Goal: Information Seeking & Learning: Learn about a topic

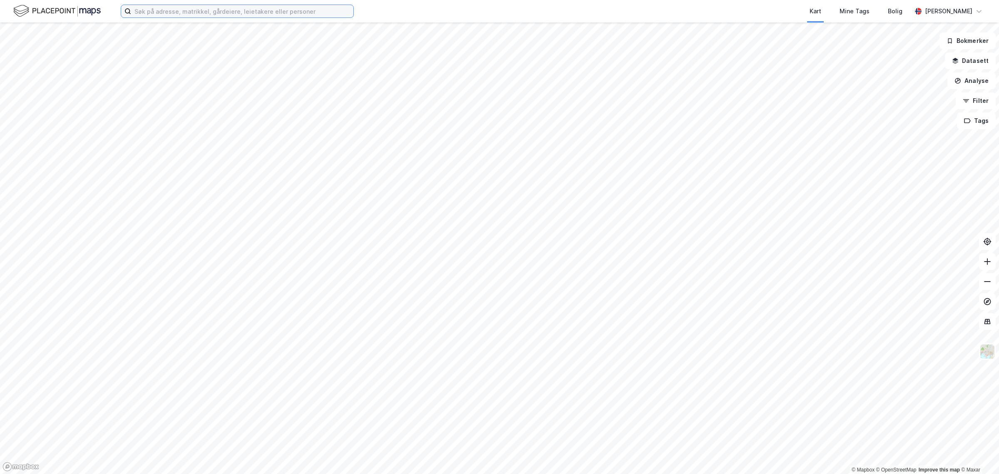
click at [251, 5] on input at bounding box center [242, 11] width 222 height 12
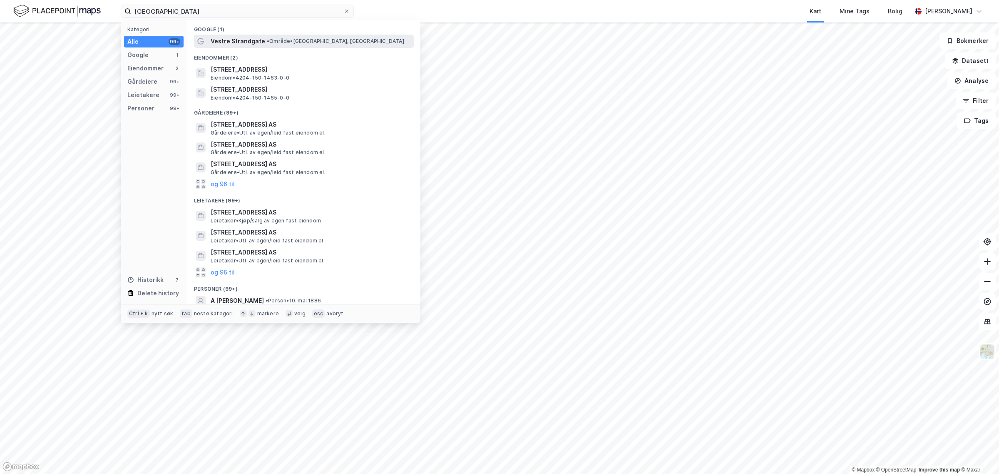
click at [252, 38] on span "Vestre Strandgate" at bounding box center [238, 41] width 55 height 10
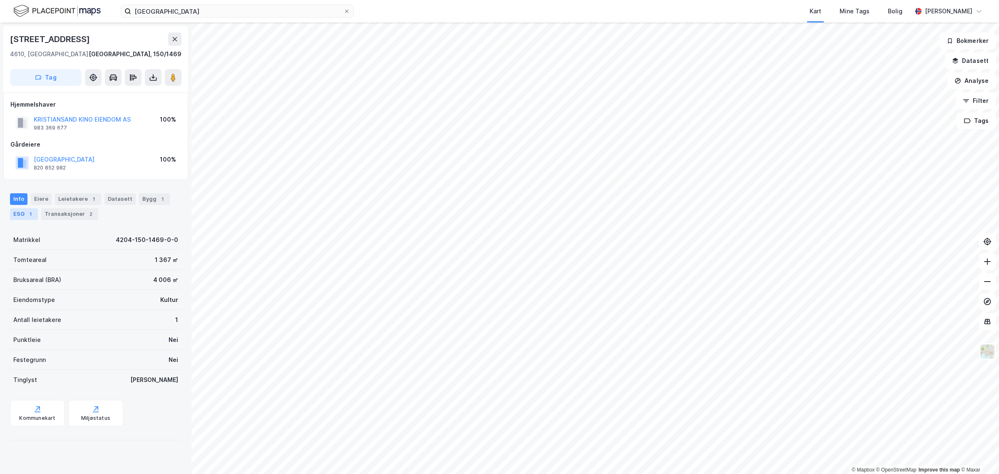
click at [15, 213] on div "ESG 1" at bounding box center [24, 214] width 28 height 12
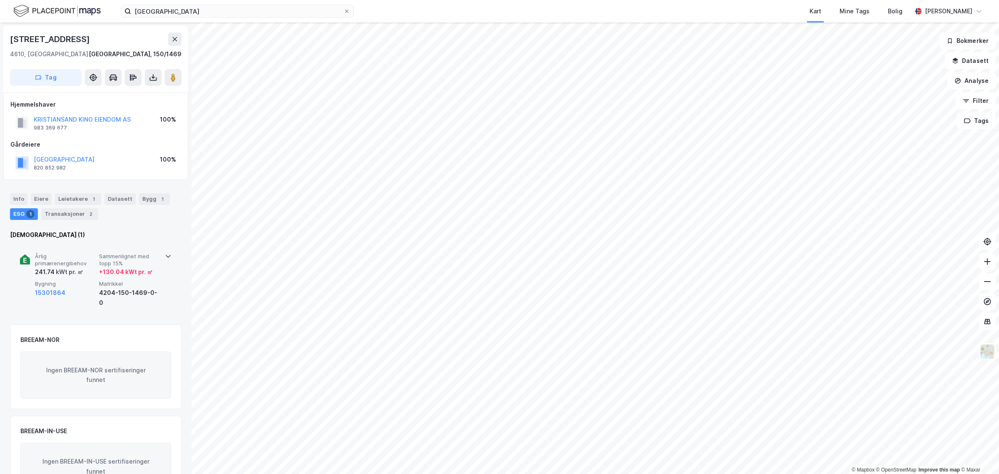
click at [165, 253] on icon at bounding box center [168, 256] width 7 height 7
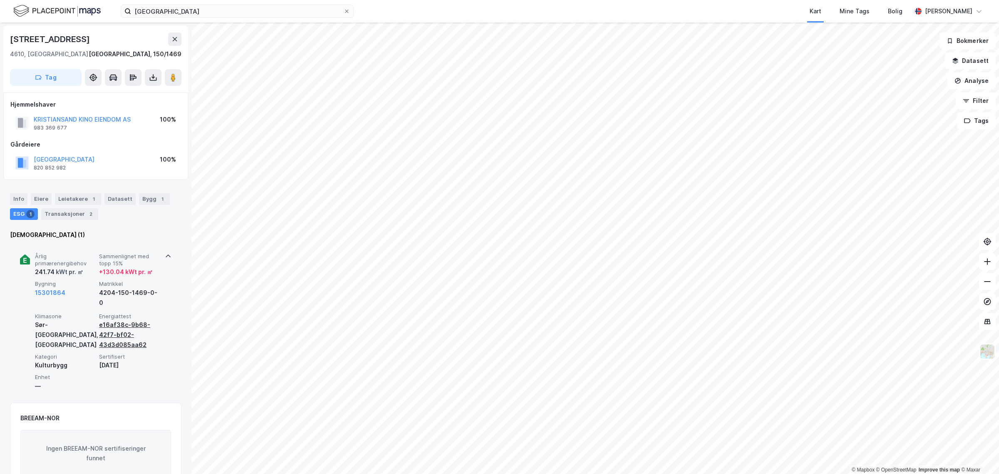
click at [117, 331] on div "e16af38c-9b68-42f7-bf02-43d3d085aa62" at bounding box center [129, 335] width 61 height 30
click at [121, 326] on div "e16af38c-9b68-42f7-bf02-43d3d085aa62" at bounding box center [129, 335] width 61 height 30
click at [49, 266] on span "Årlig primærenergibehov" at bounding box center [65, 260] width 61 height 15
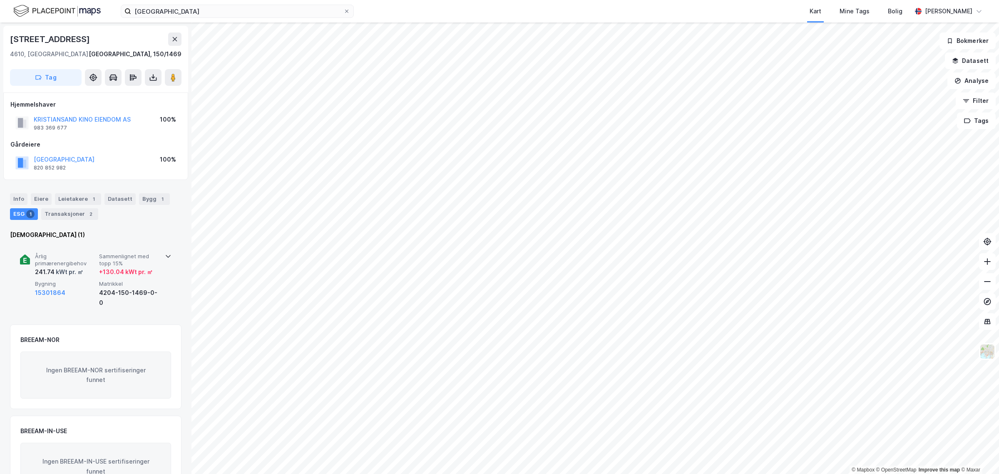
click at [49, 269] on div "241.74 kWt pr. ㎡" at bounding box center [59, 272] width 48 height 10
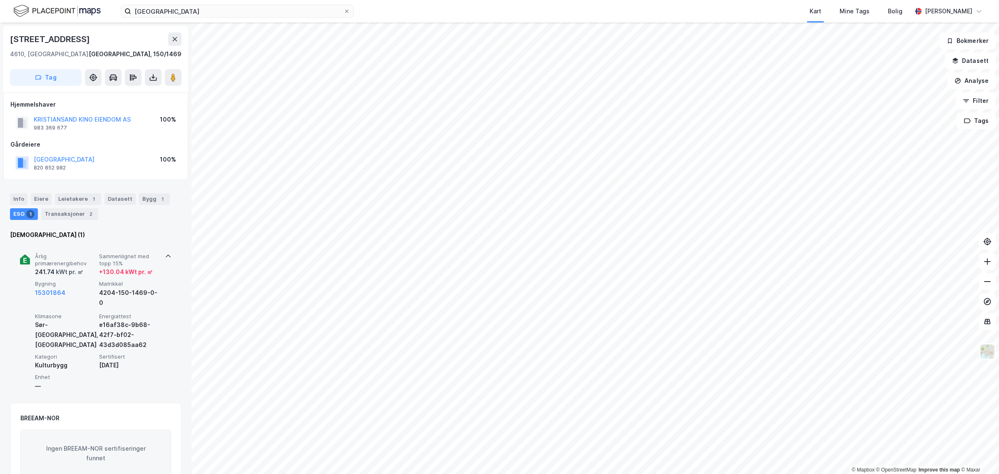
click at [25, 258] on icon at bounding box center [24, 260] width 3 height 5
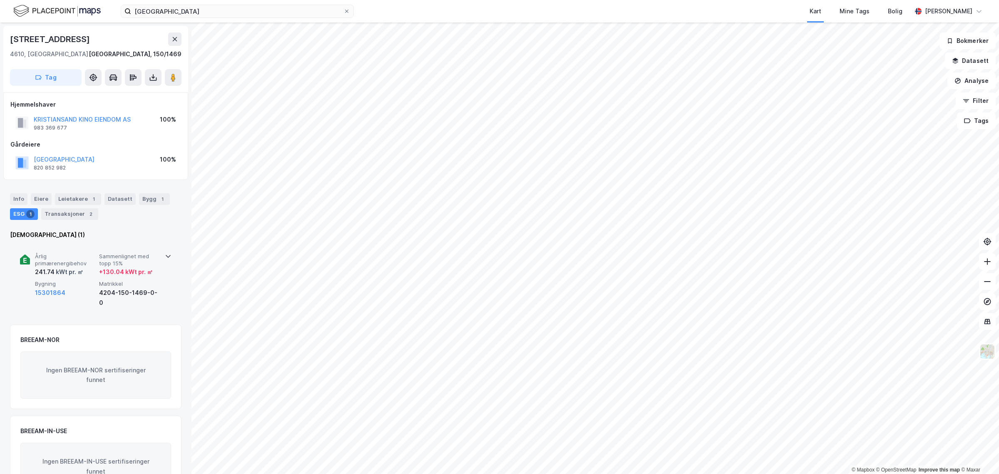
click at [31, 261] on div "Årlig primærenergibehov 241.74 kWt pr. ㎡ Sammenlignet med topp 15% + 130.04 kWt…" at bounding box center [95, 280] width 151 height 74
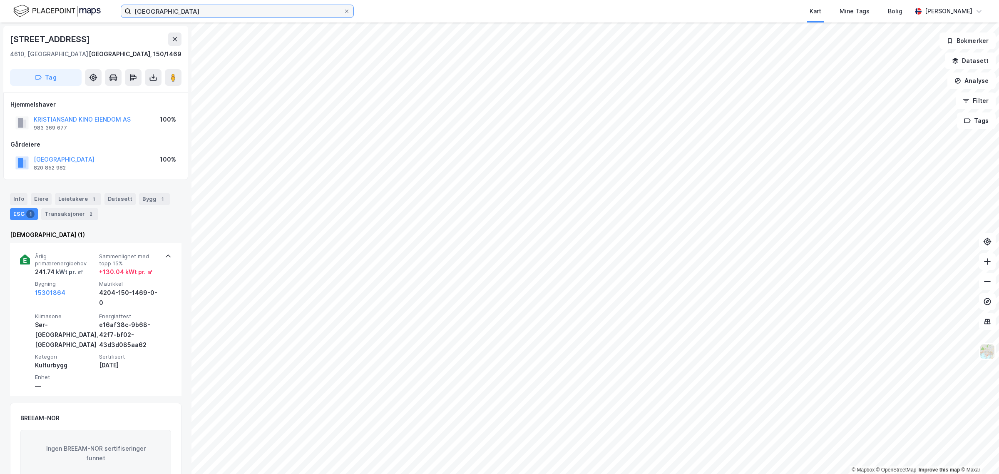
click at [163, 13] on input "vestre strandgate" at bounding box center [237, 11] width 212 height 12
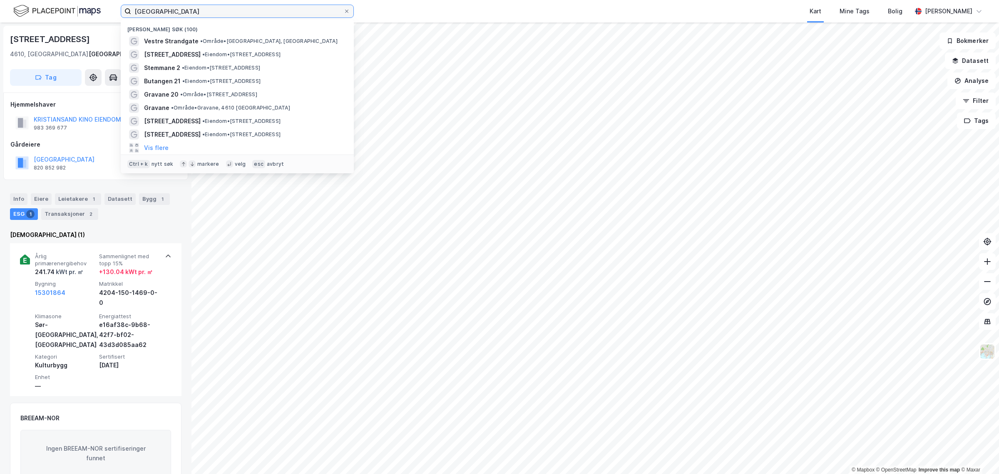
click at [163, 13] on input "vestre strandgate" at bounding box center [237, 11] width 212 height 12
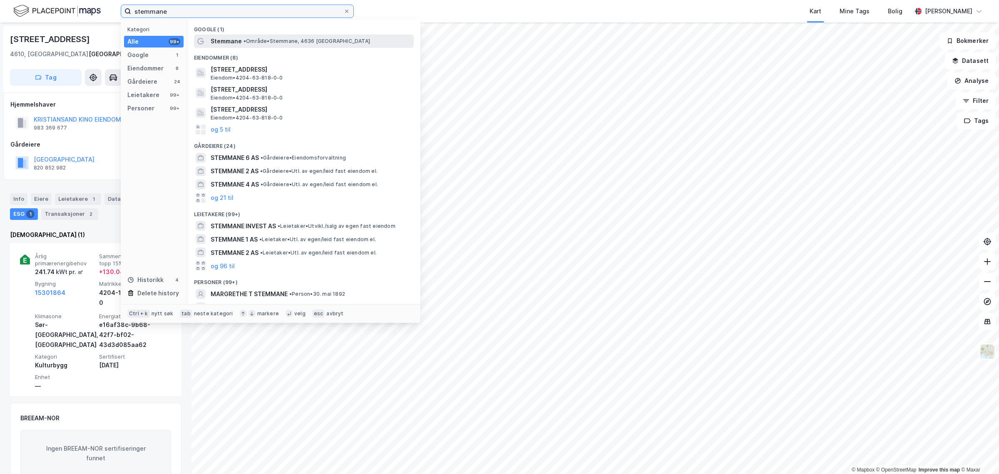
type input "stemmane"
click at [227, 45] on span "Stemmane" at bounding box center [226, 41] width 31 height 10
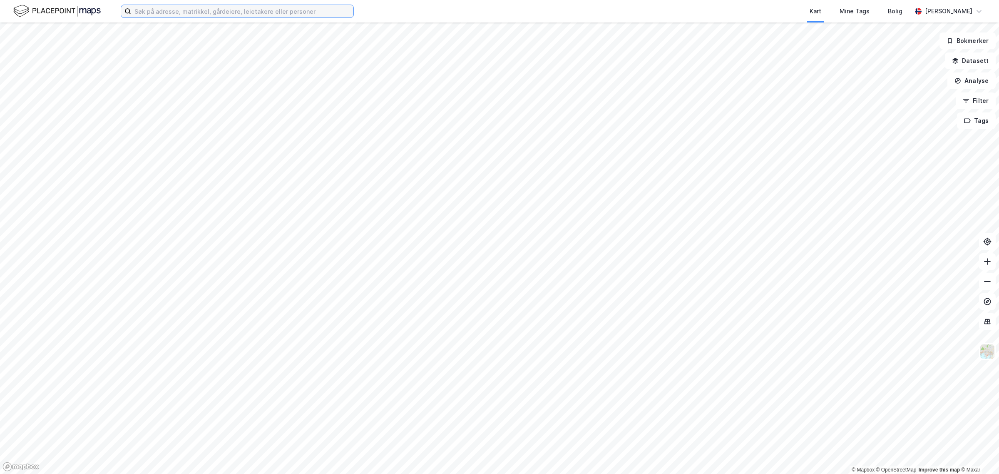
click at [258, 13] on input at bounding box center [242, 11] width 222 height 12
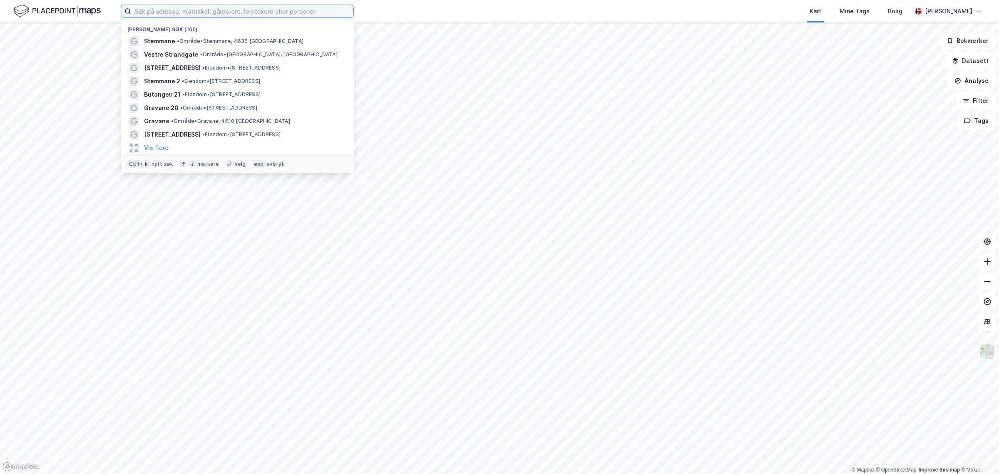
click at [183, 9] on input at bounding box center [242, 11] width 222 height 12
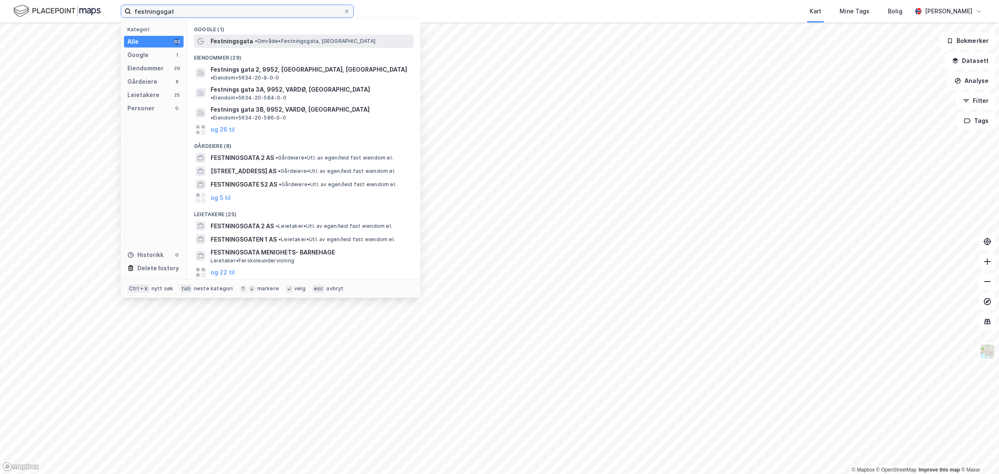
type input "festningsgat"
click at [225, 39] on span "Festningsgata" at bounding box center [232, 41] width 42 height 10
